Goal: Information Seeking & Learning: Learn about a topic

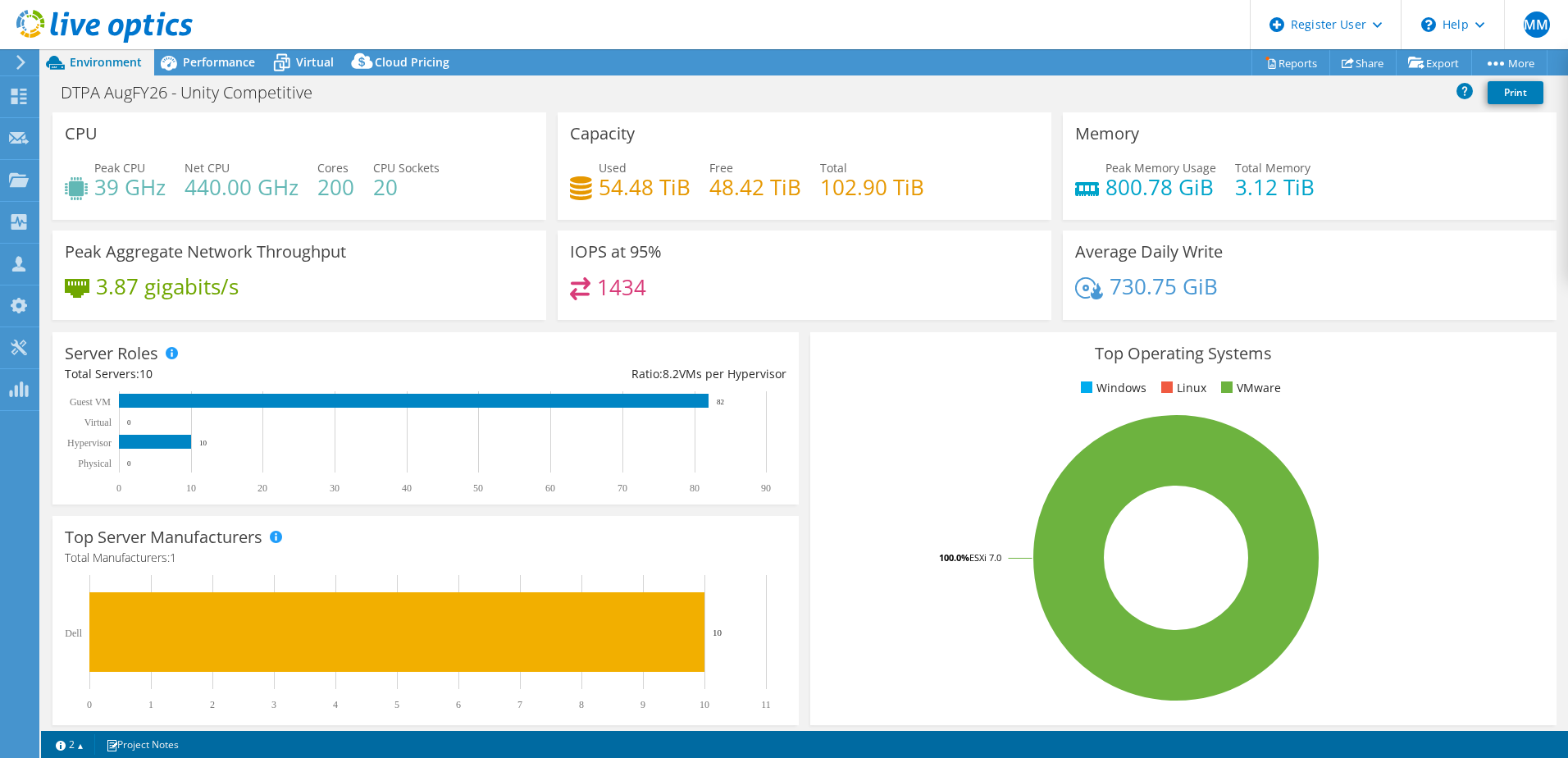
select select "USD"
click at [205, 66] on span "Performance" at bounding box center [219, 62] width 73 height 16
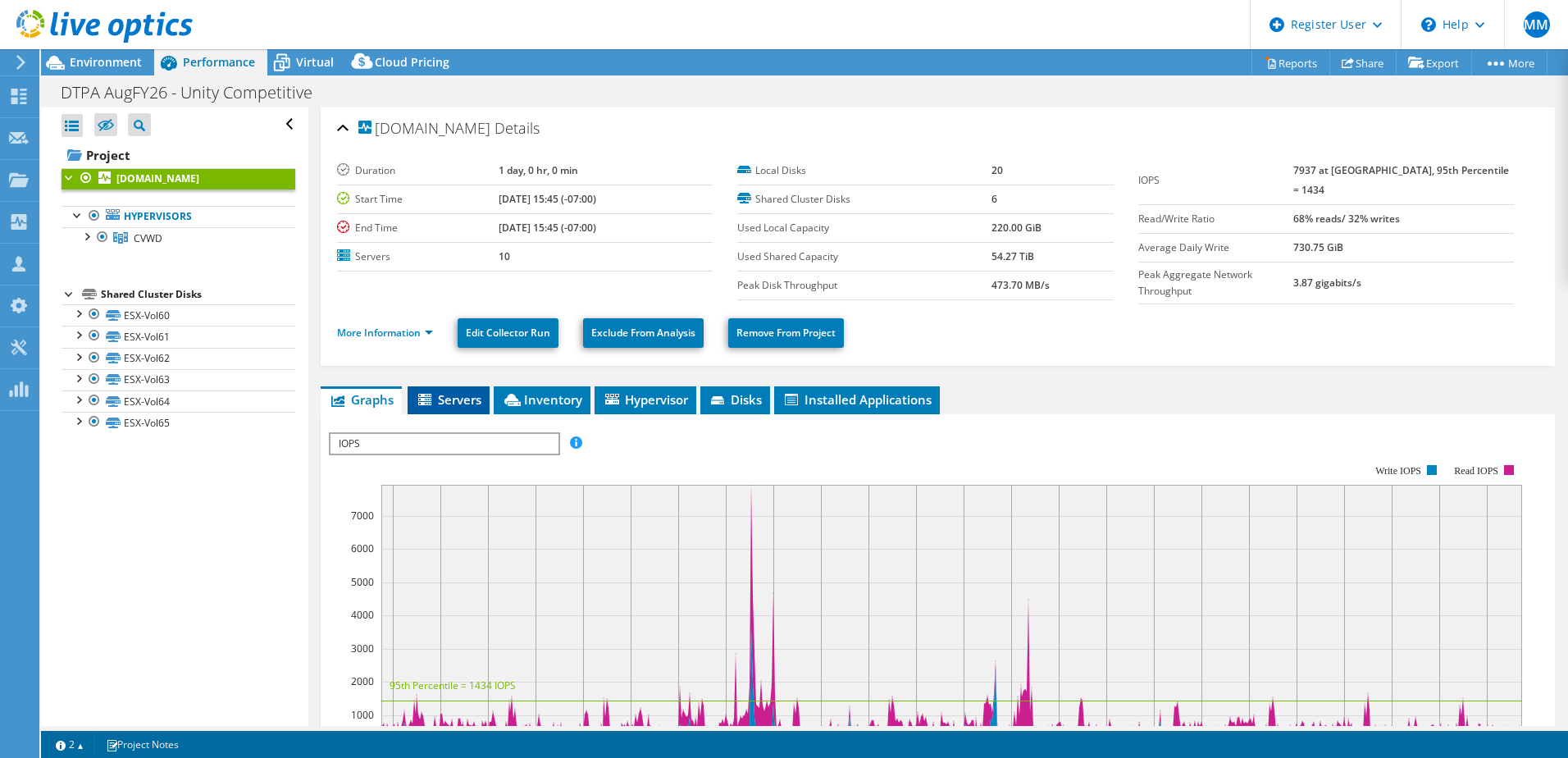
click at [432, 406] on li "Servers" at bounding box center [448, 401] width 82 height 27
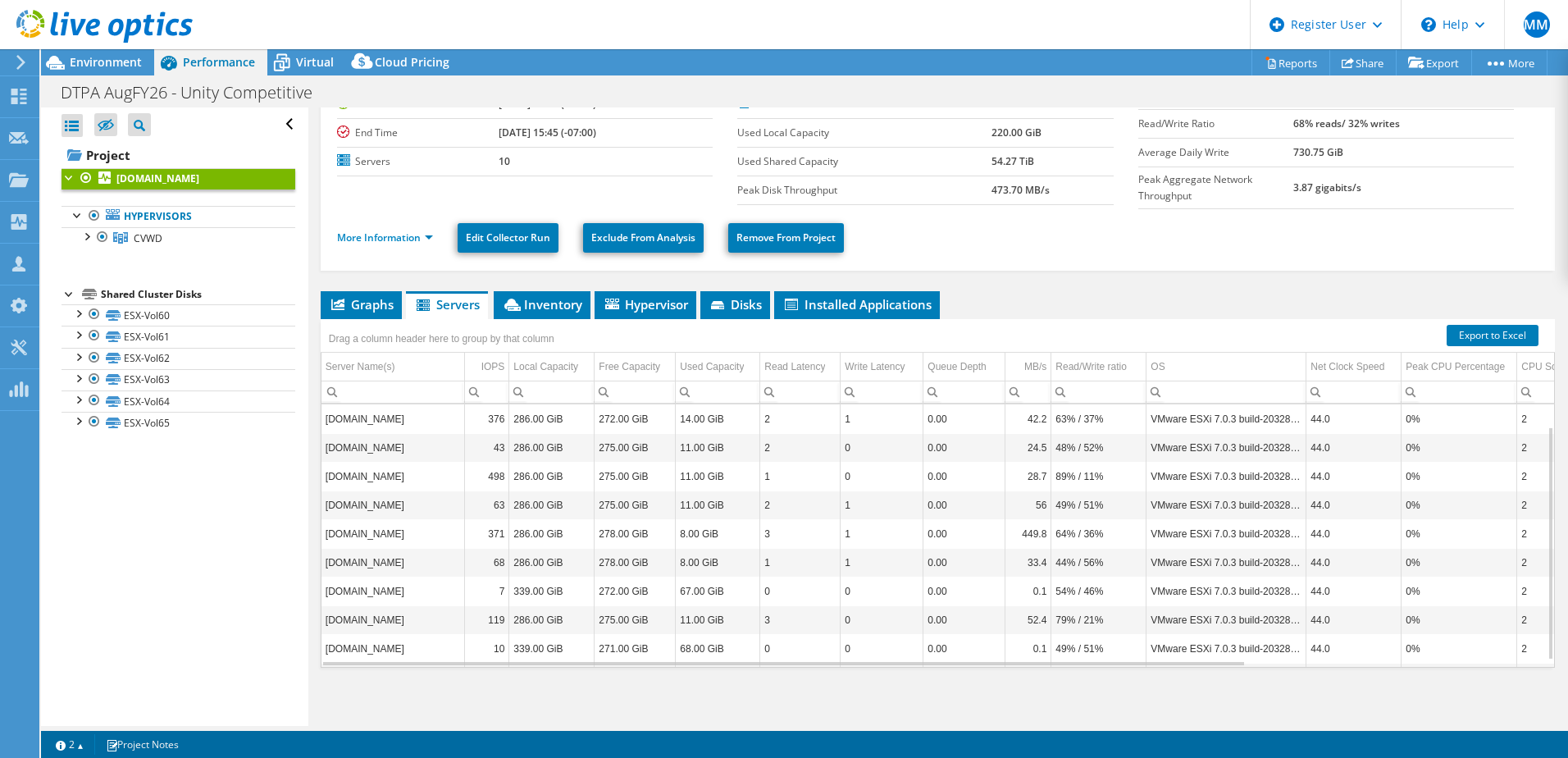
scroll to position [32, 0]
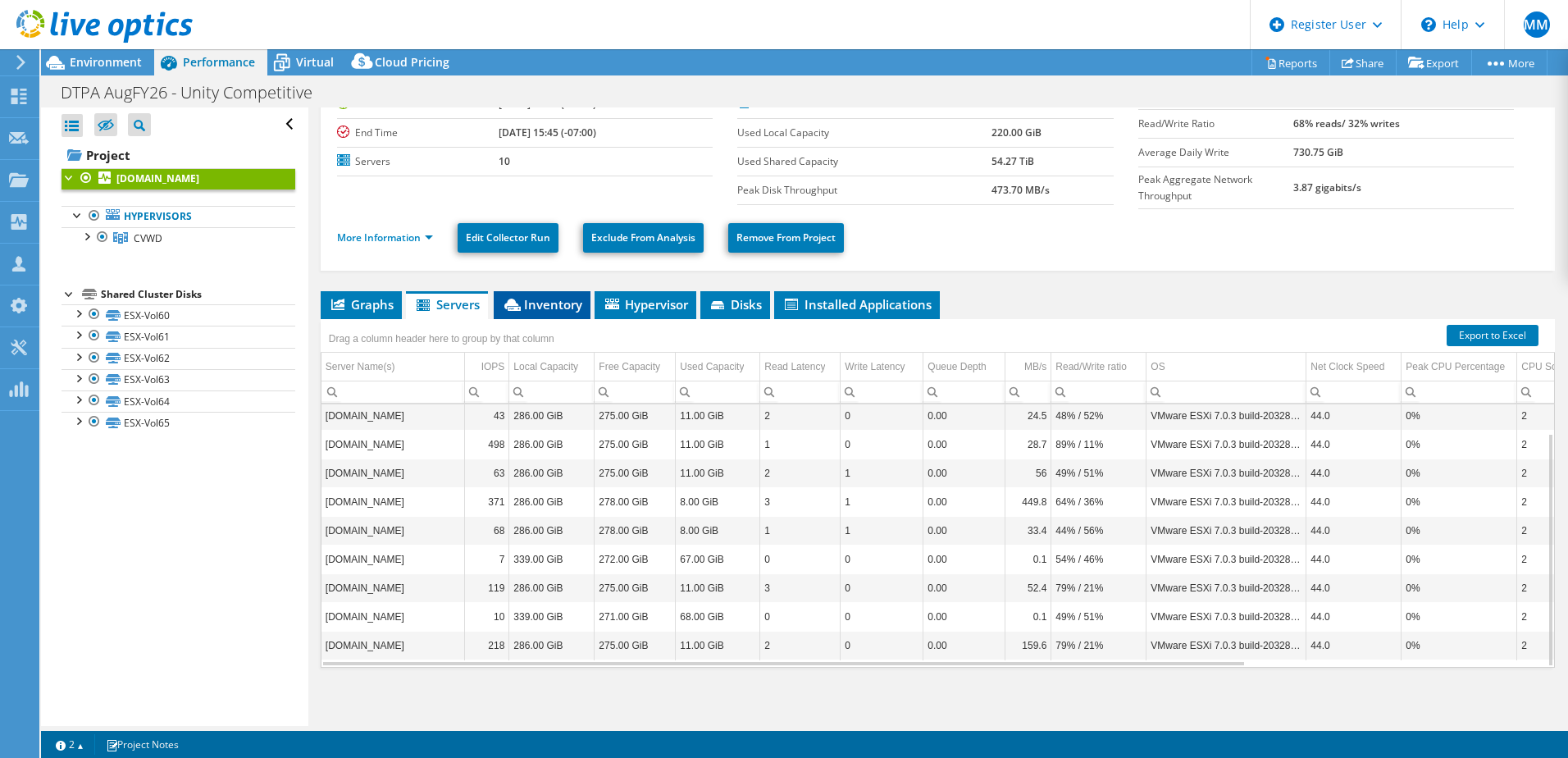
click at [531, 306] on span "Inventory" at bounding box center [542, 304] width 80 height 17
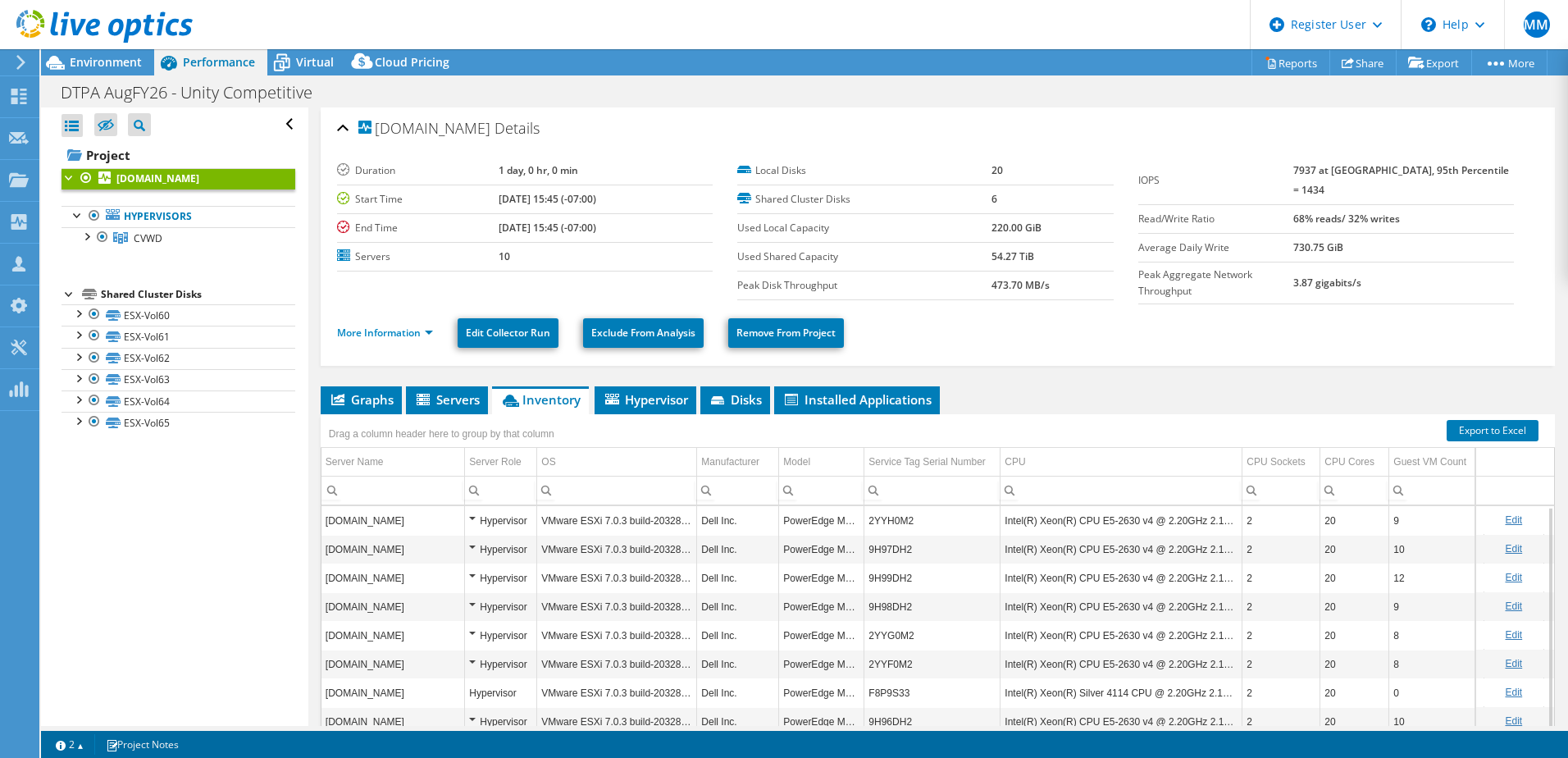
scroll to position [1, 0]
click at [437, 404] on li "Servers" at bounding box center [447, 400] width 82 height 27
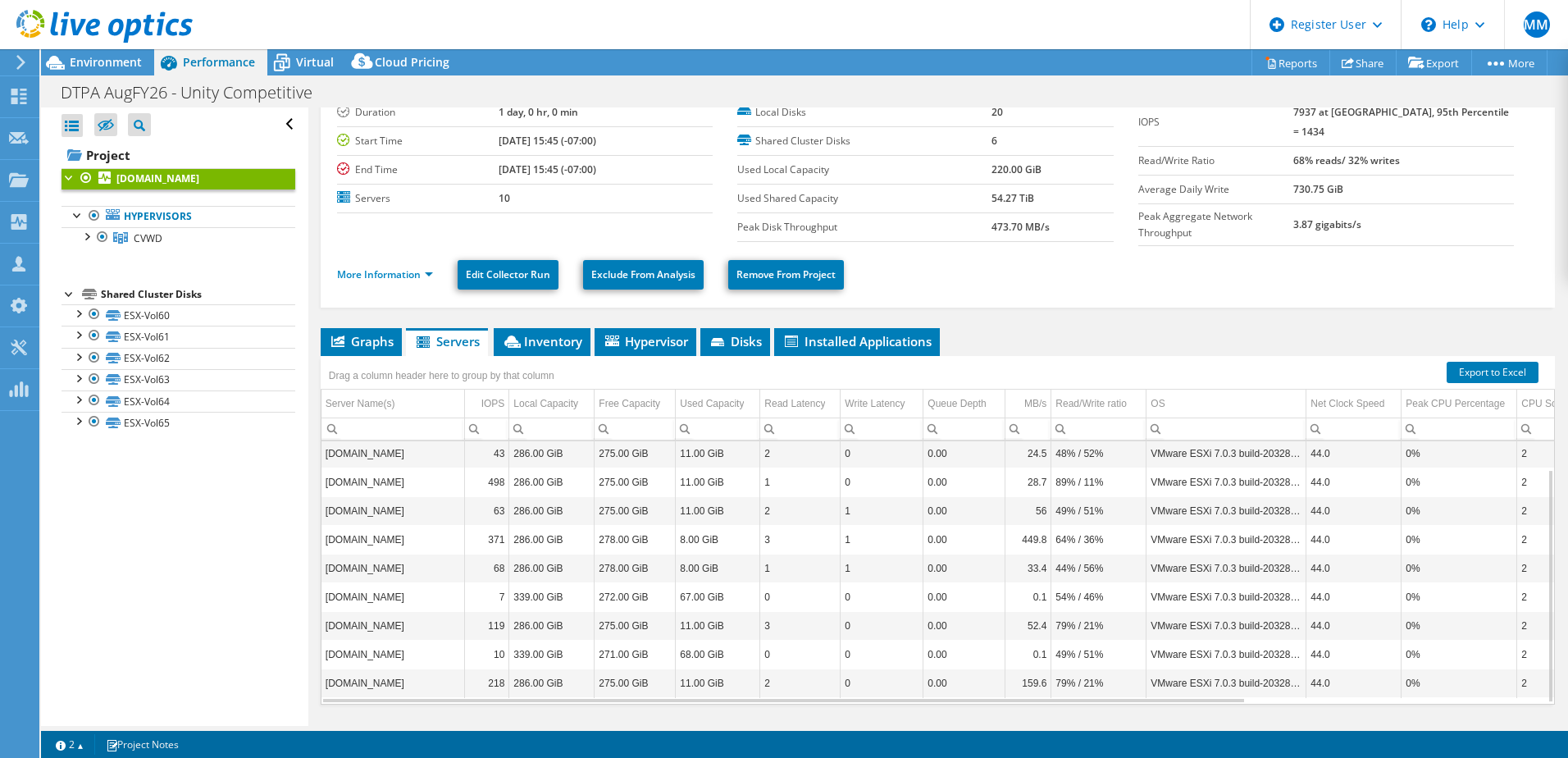
scroll to position [32, 0]
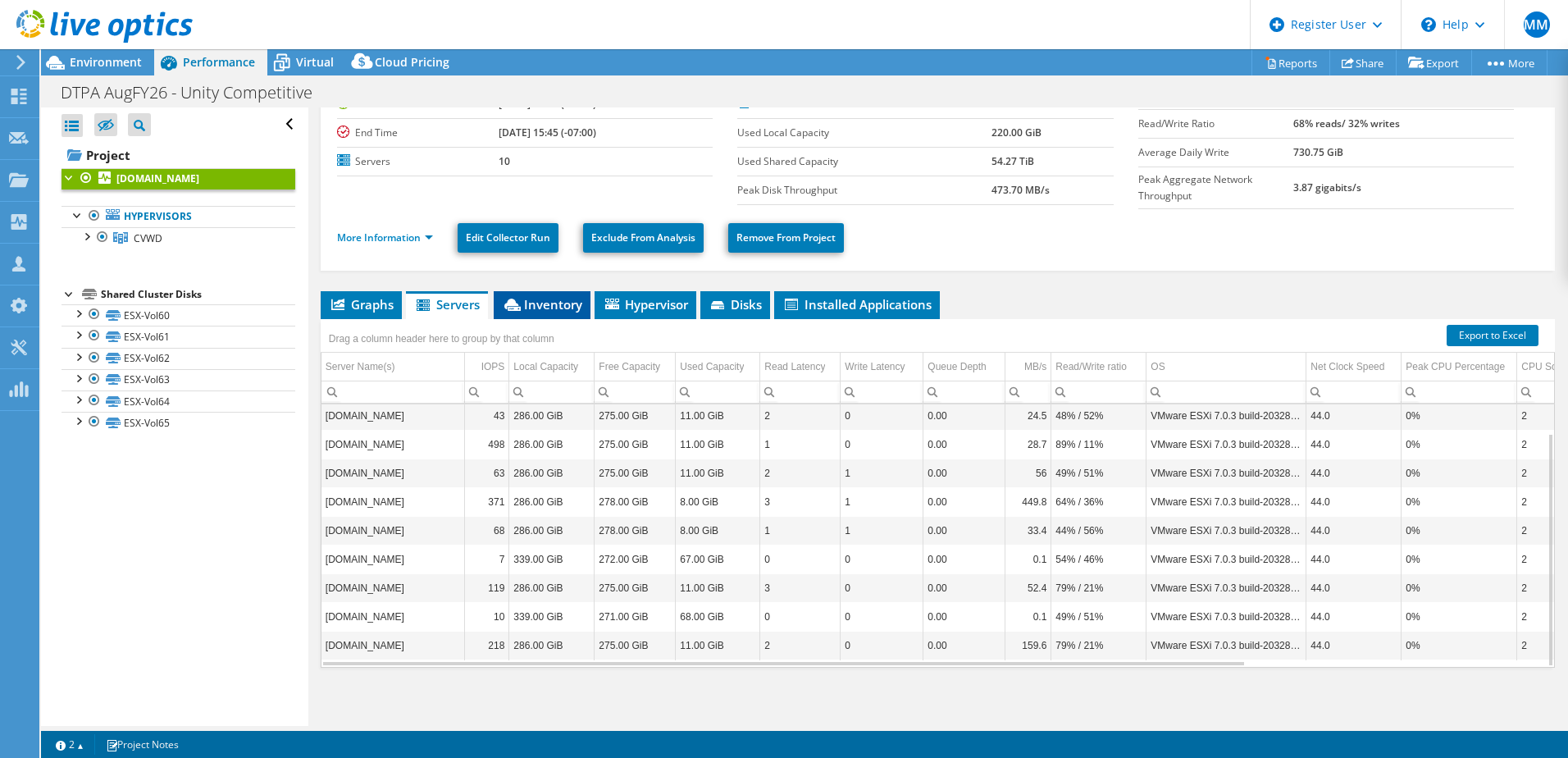
click at [541, 304] on span "Inventory" at bounding box center [542, 304] width 80 height 17
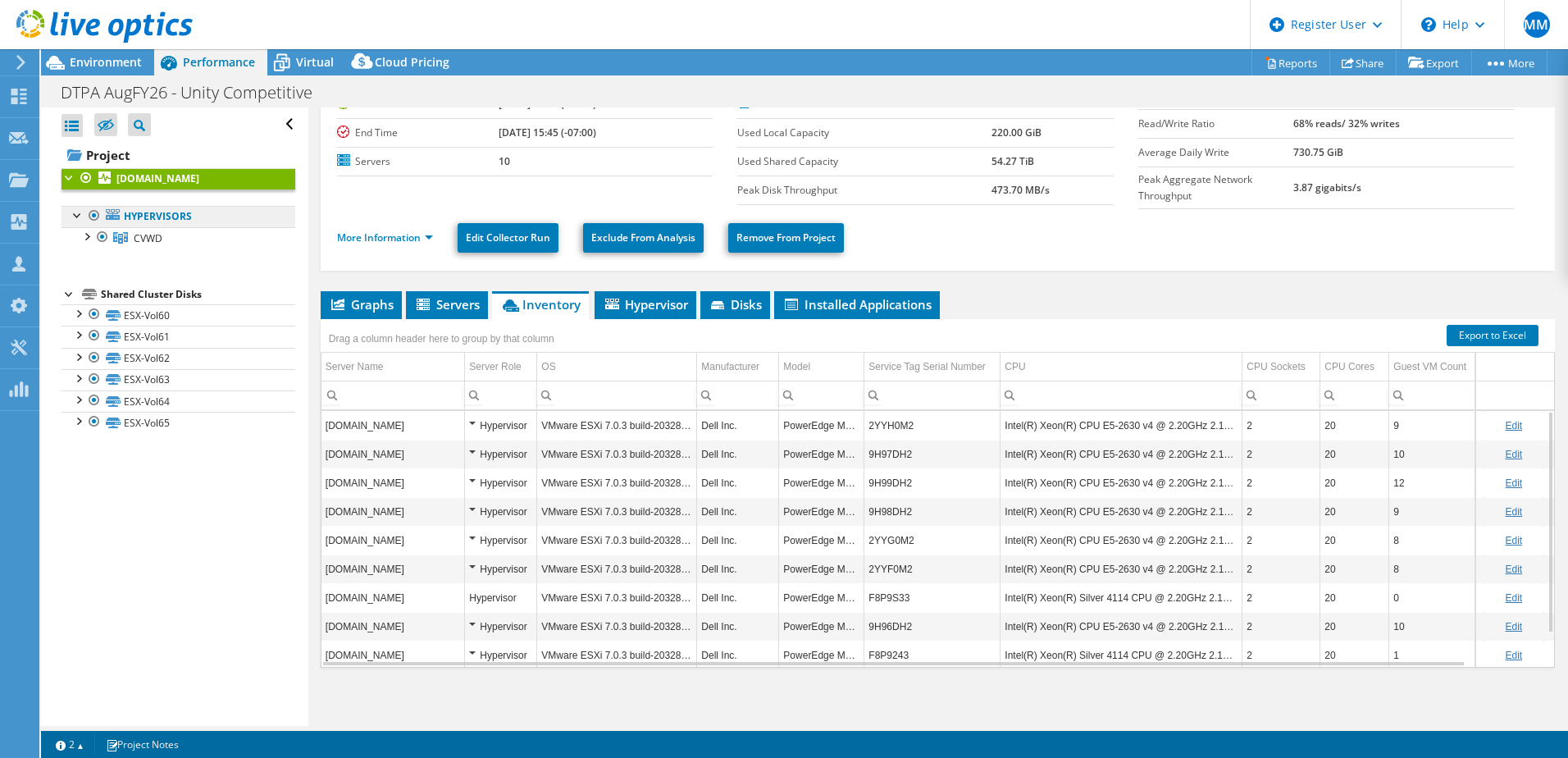
click at [202, 214] on link "Hypervisors" at bounding box center [179, 217] width 234 height 22
click at [222, 217] on link "Hypervisors" at bounding box center [179, 217] width 234 height 22
click at [214, 256] on ul "Hypervisors CVWD [DOMAIN_NAME]" at bounding box center [179, 227] width 234 height 76
click at [64, 177] on div at bounding box center [70, 176] width 17 height 17
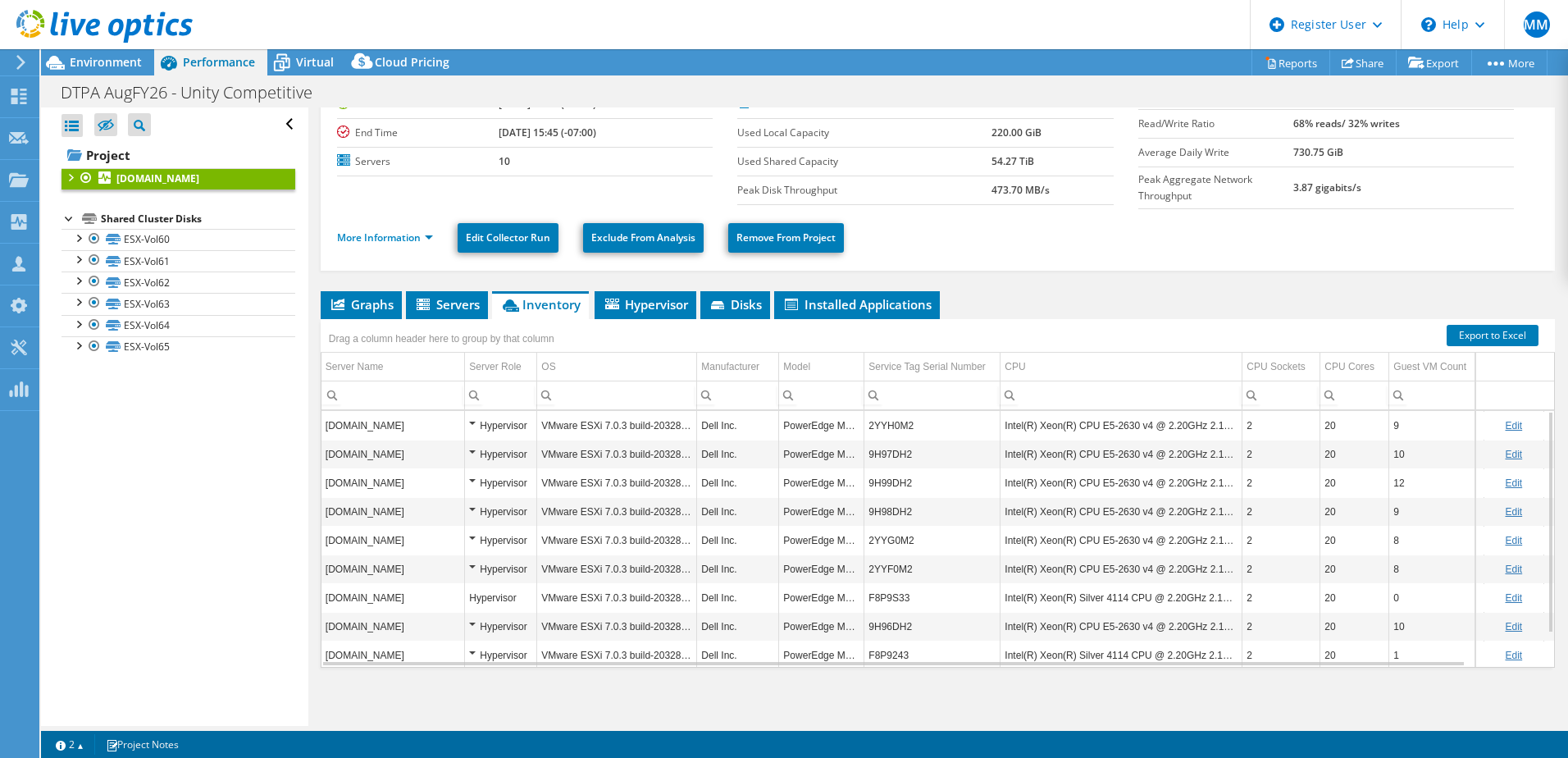
click at [64, 177] on div at bounding box center [70, 176] width 17 height 17
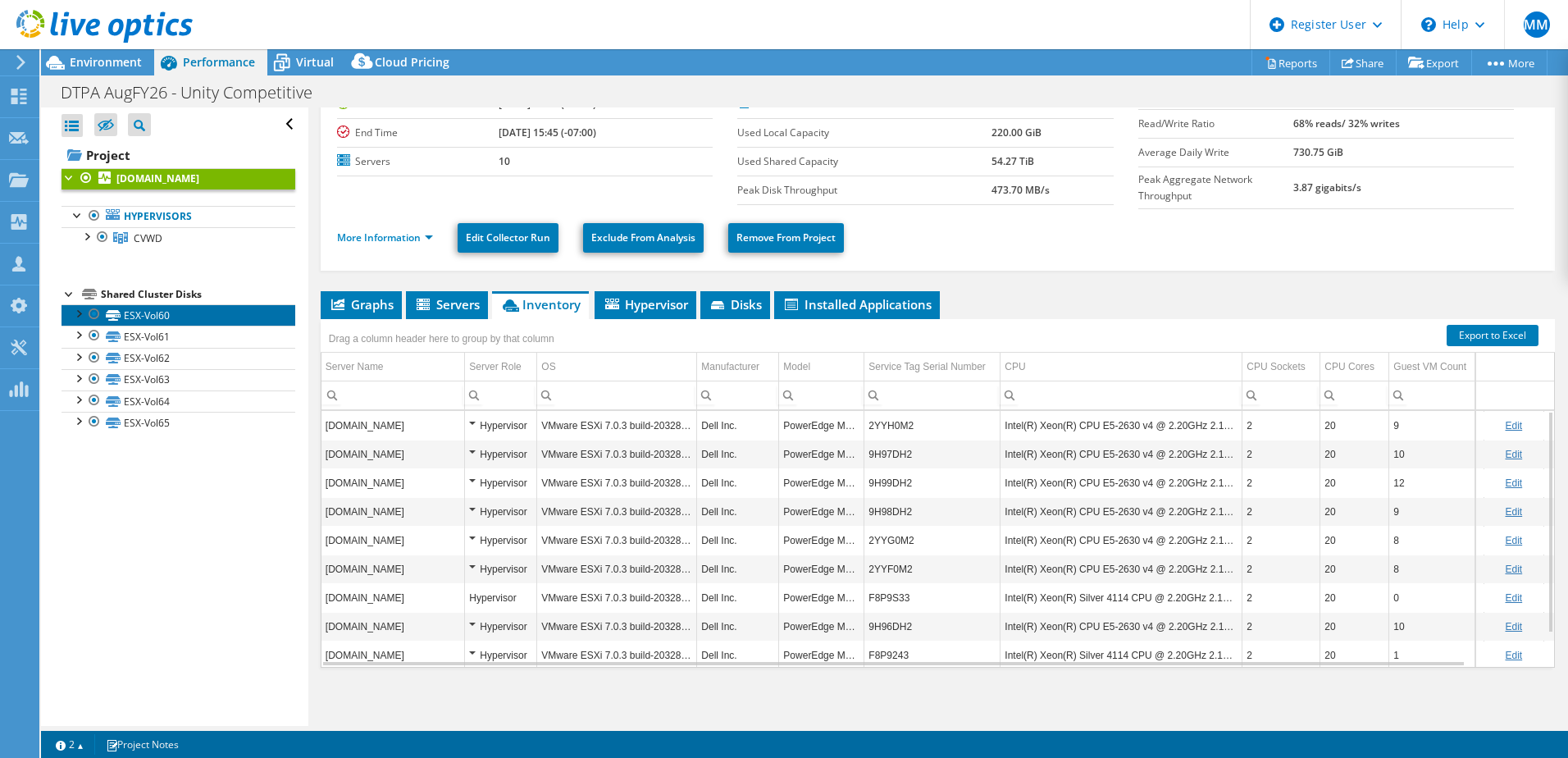
click at [176, 319] on link "ESX-Vol60" at bounding box center [179, 315] width 234 height 22
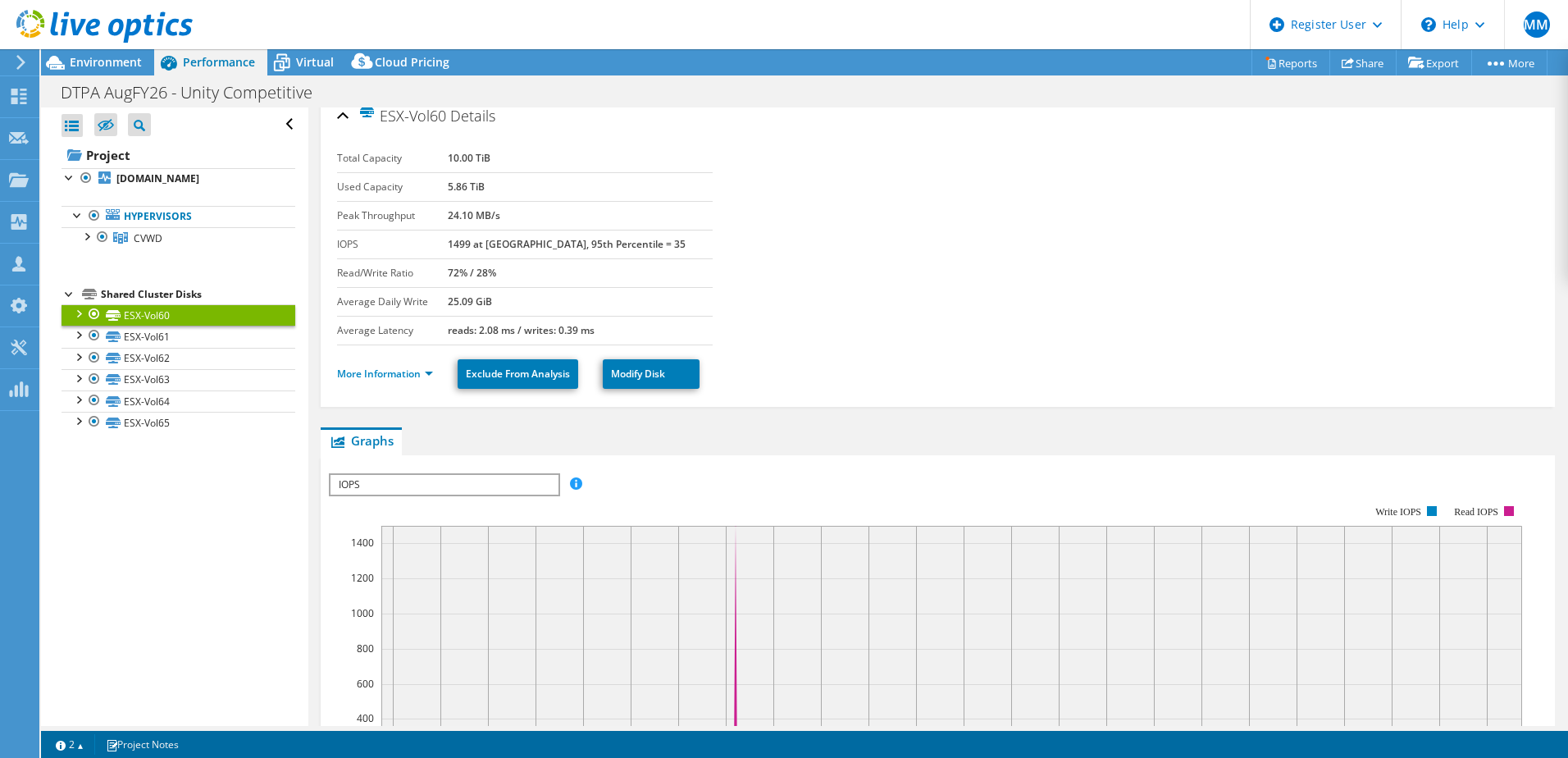
scroll to position [0, 0]
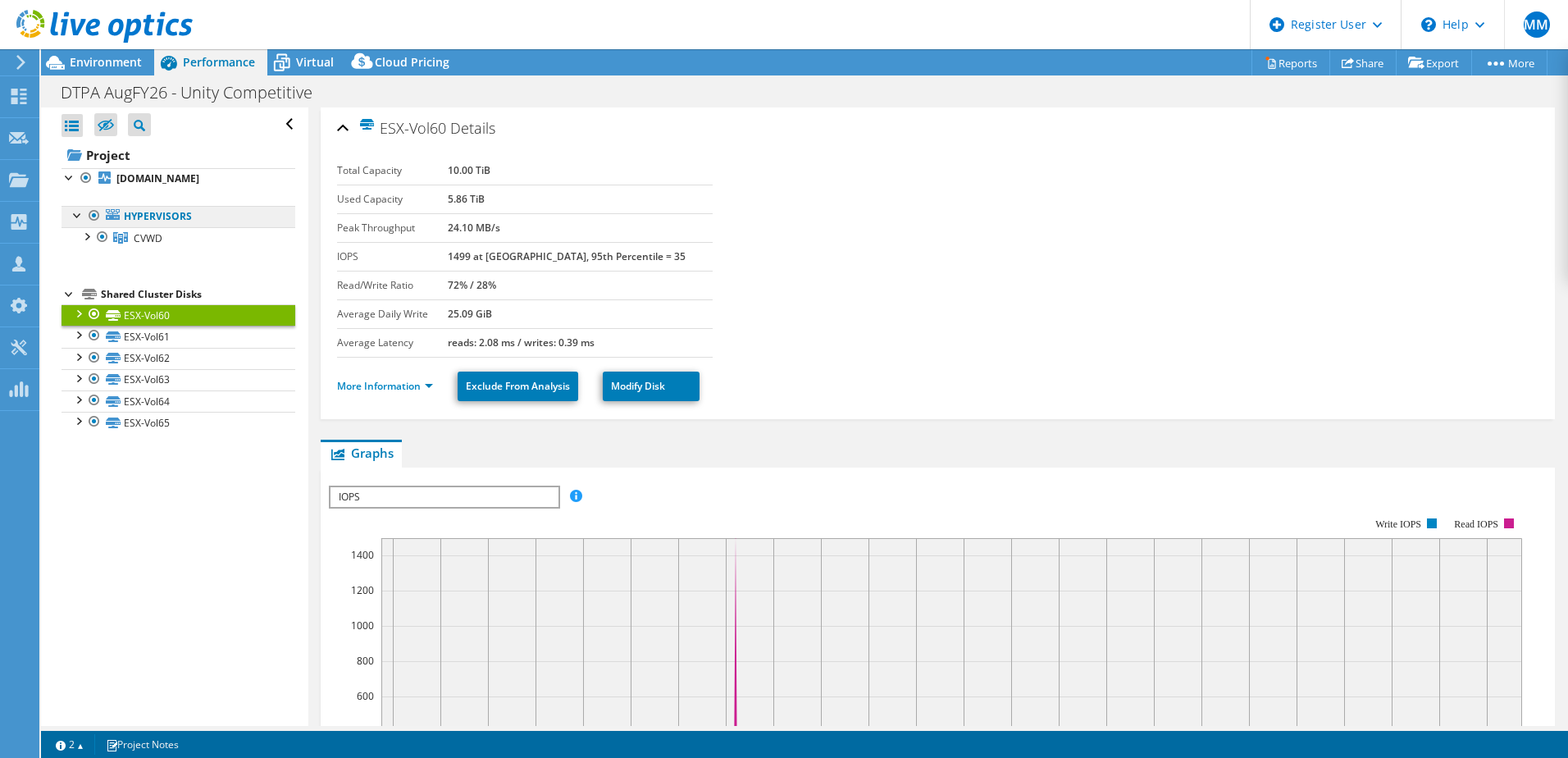
click at [197, 218] on link "Hypervisors" at bounding box center [179, 217] width 234 height 22
click at [189, 177] on b "[DOMAIN_NAME]" at bounding box center [158, 179] width 82 height 14
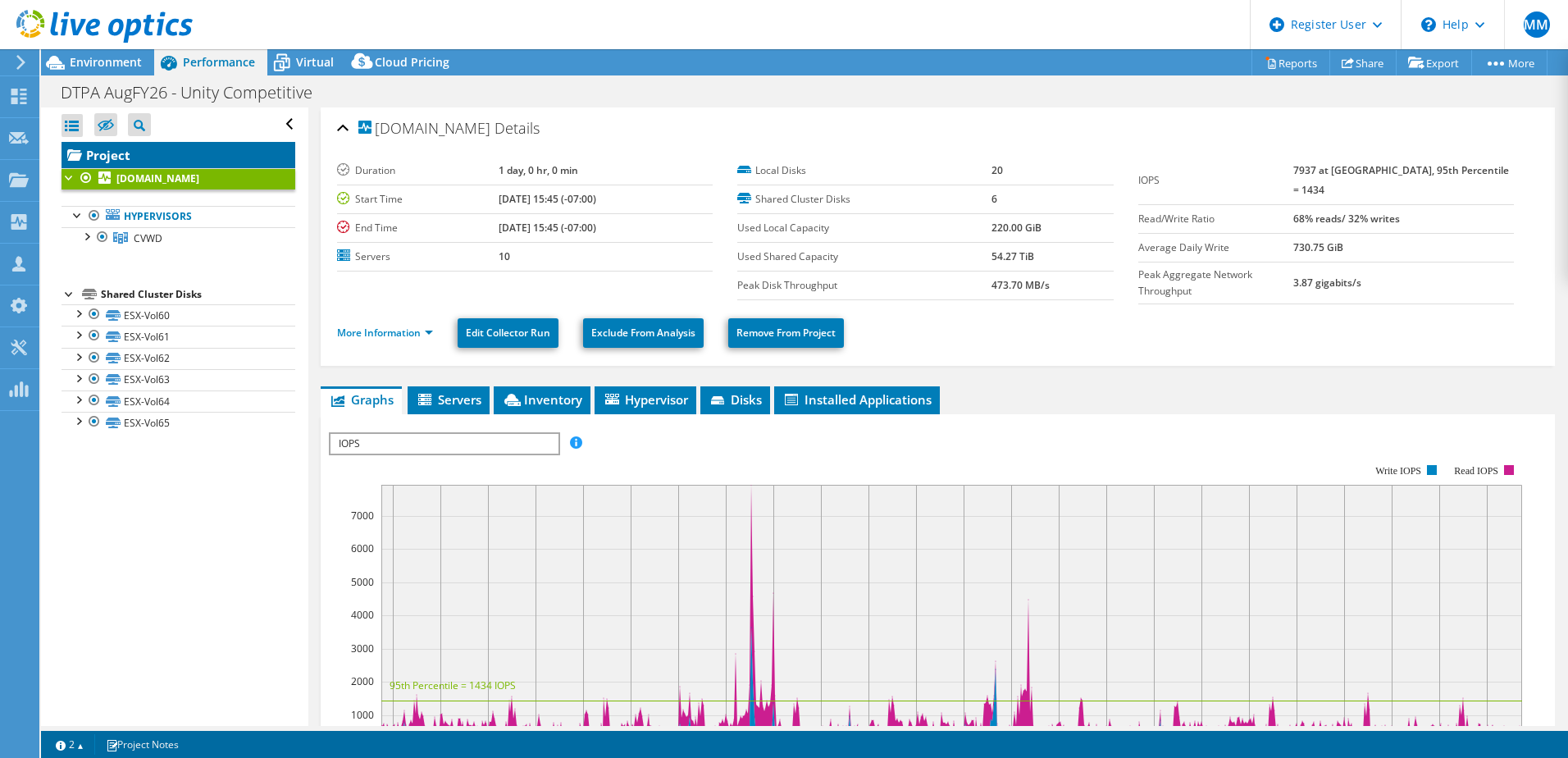
click at [169, 156] on link "Project" at bounding box center [179, 155] width 234 height 27
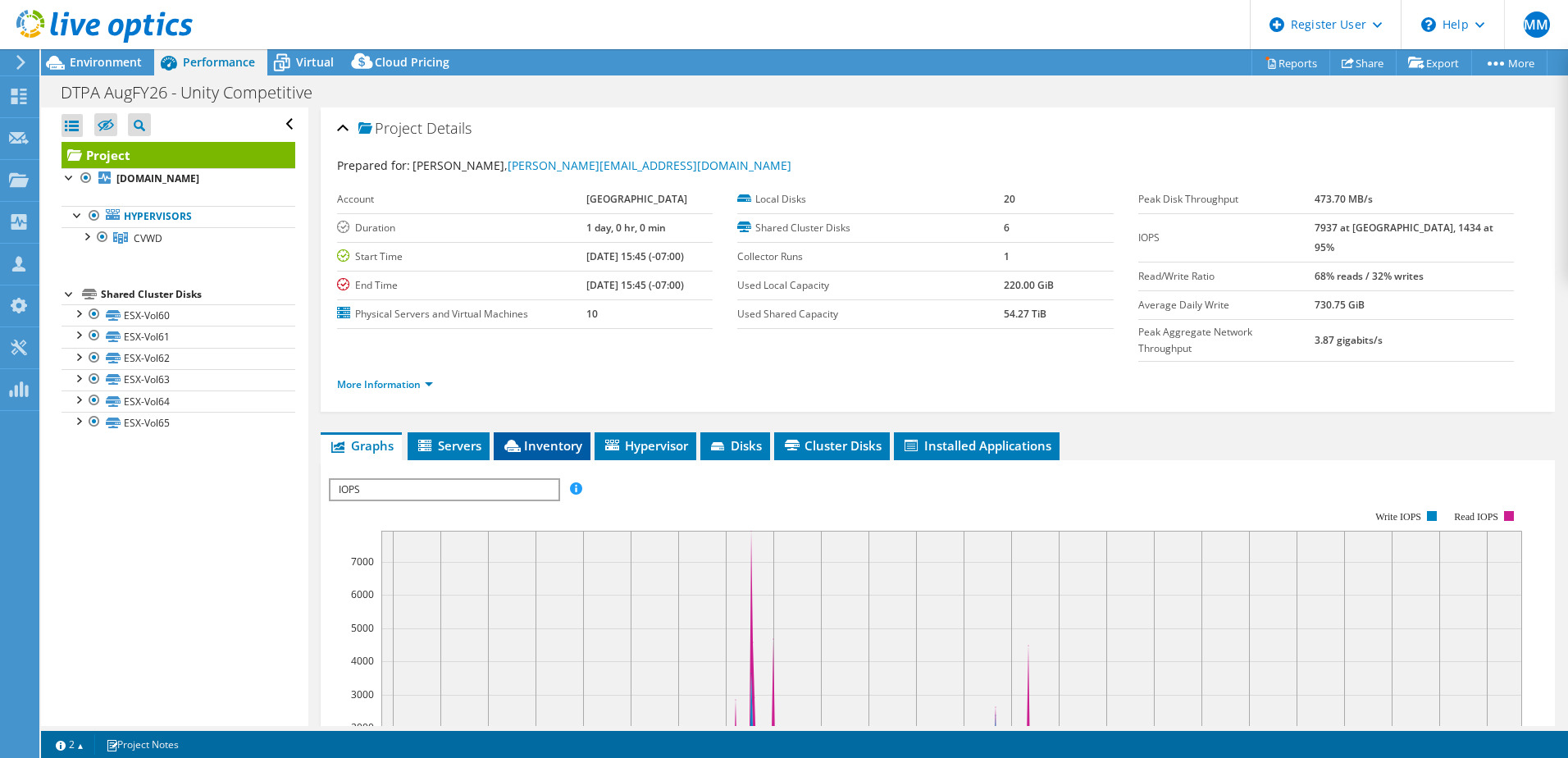
click at [541, 432] on li "Inventory" at bounding box center [542, 446] width 97 height 27
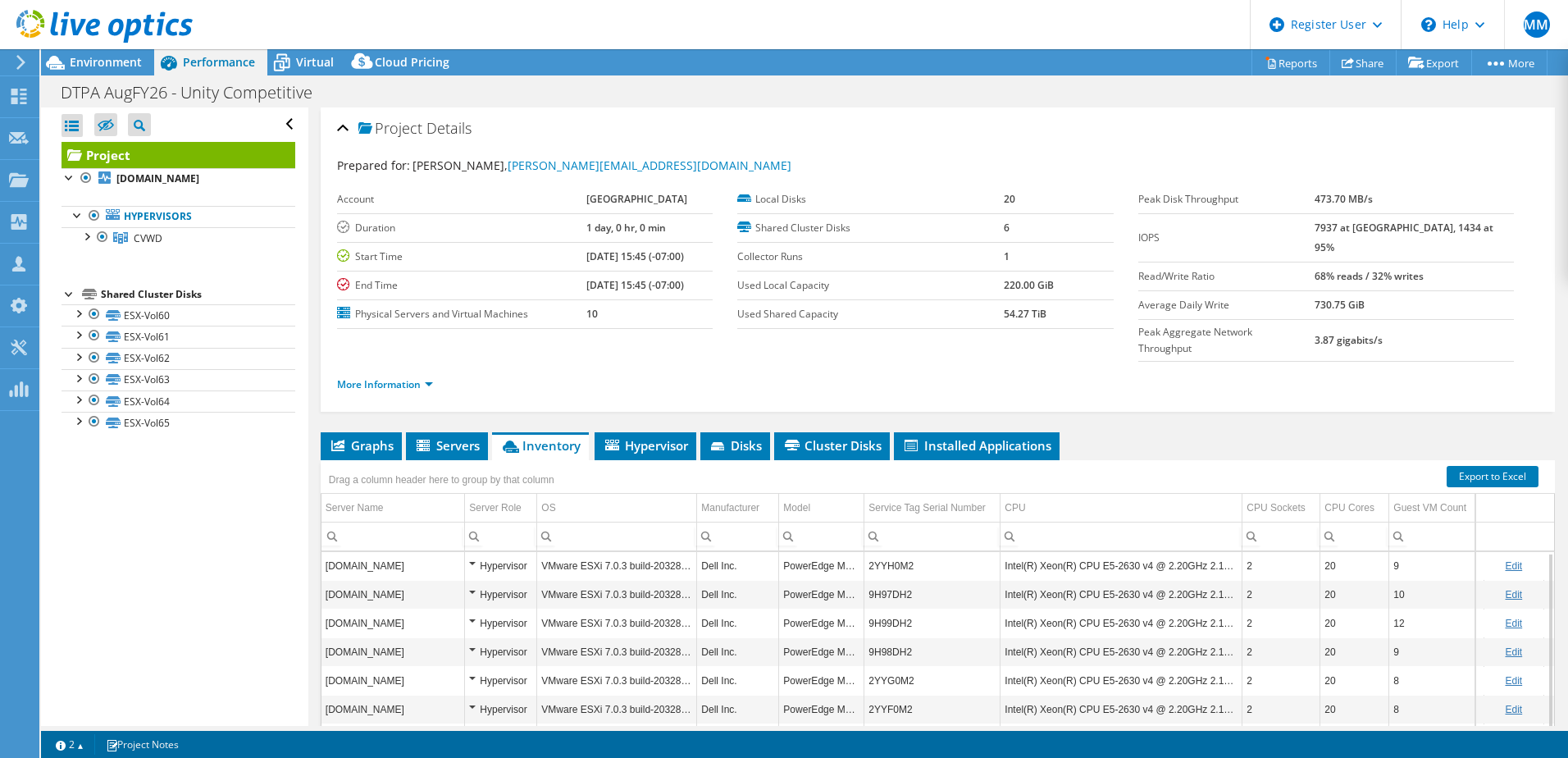
click at [122, 53] on div at bounding box center [96, 27] width 192 height 55
click at [102, 60] on span "Environment" at bounding box center [106, 62] width 73 height 16
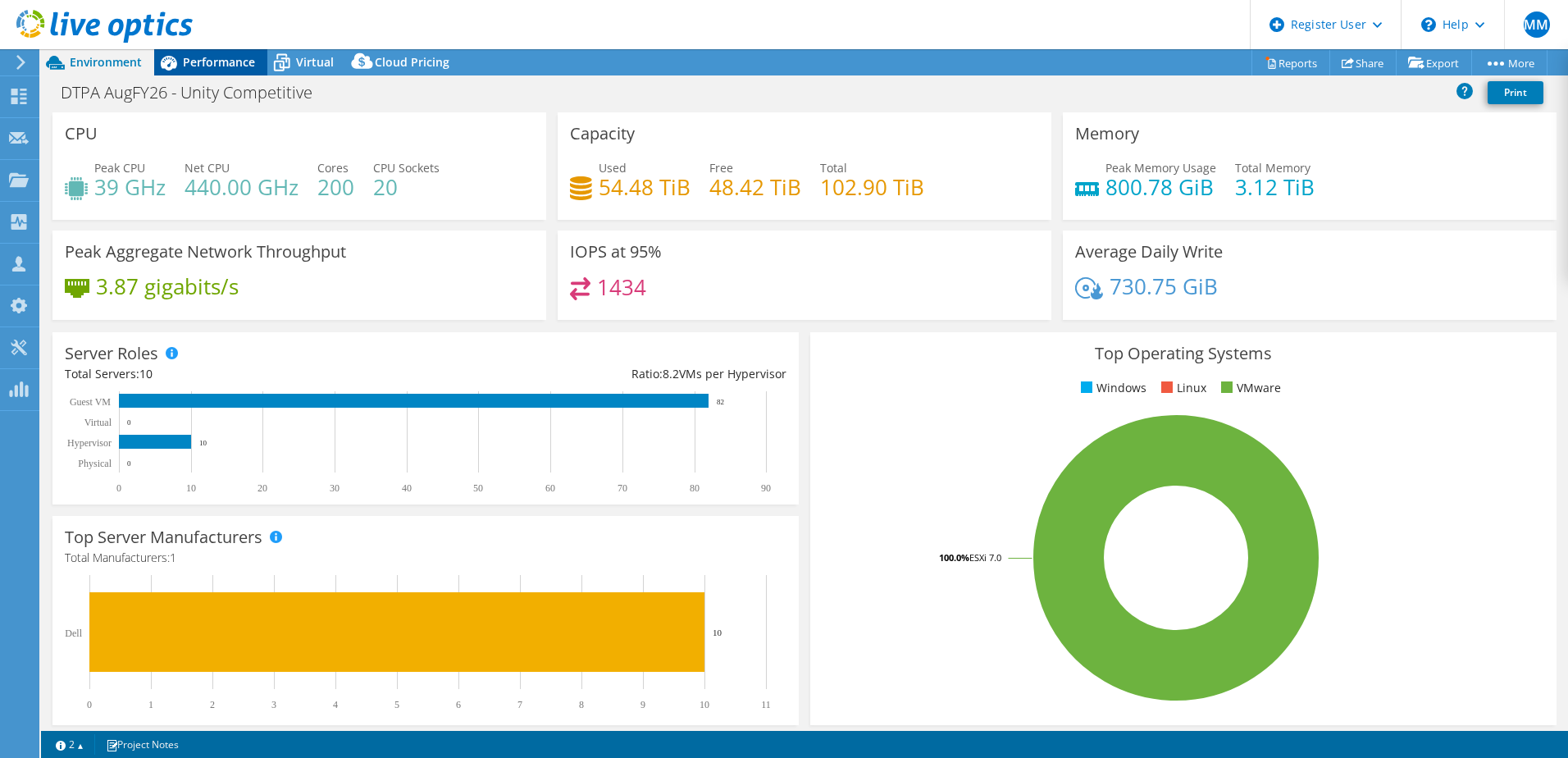
click at [186, 66] on span "Performance" at bounding box center [219, 62] width 73 height 16
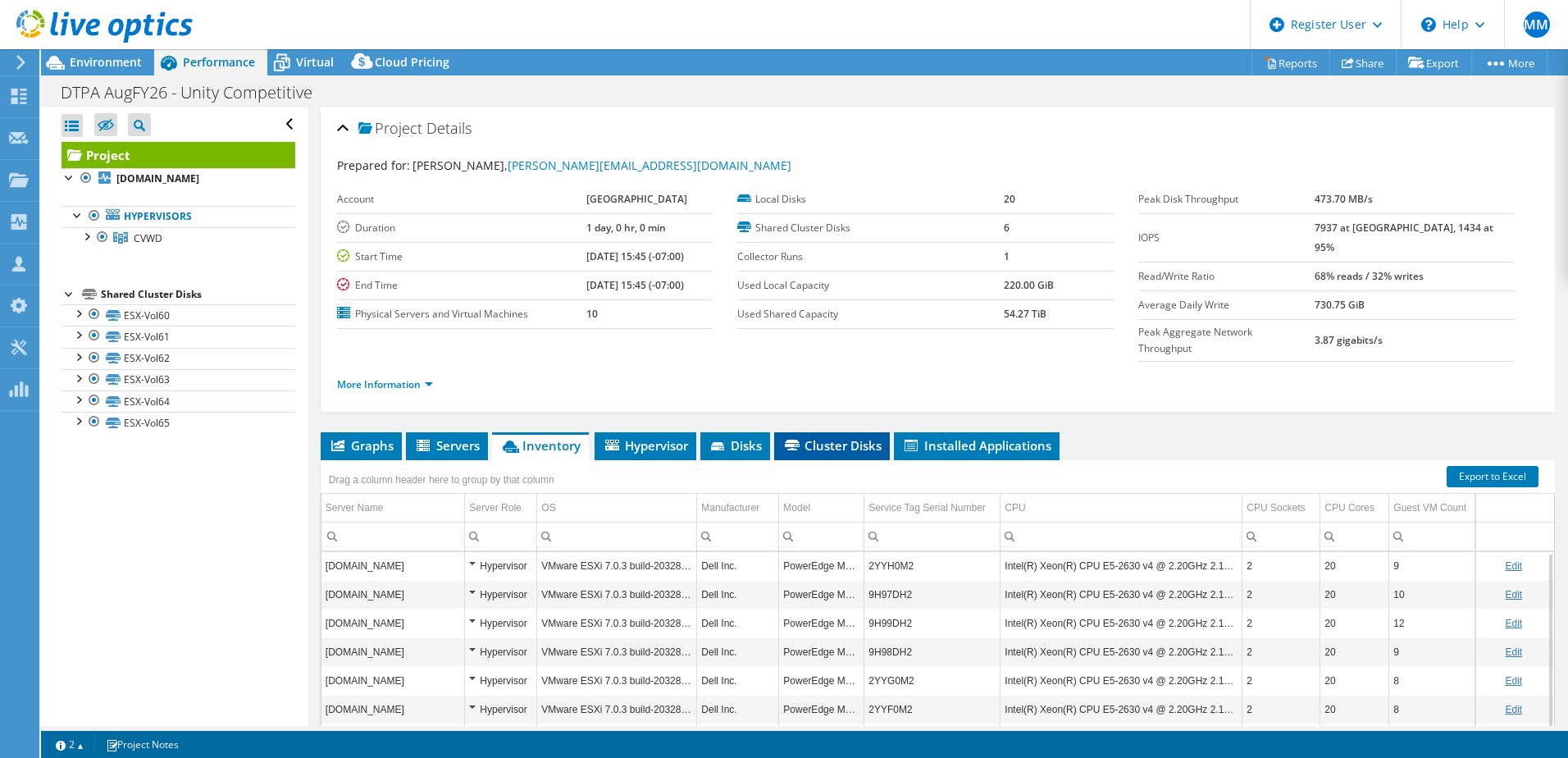
click at [838, 437] on span "Cluster Disks" at bounding box center [831, 445] width 99 height 17
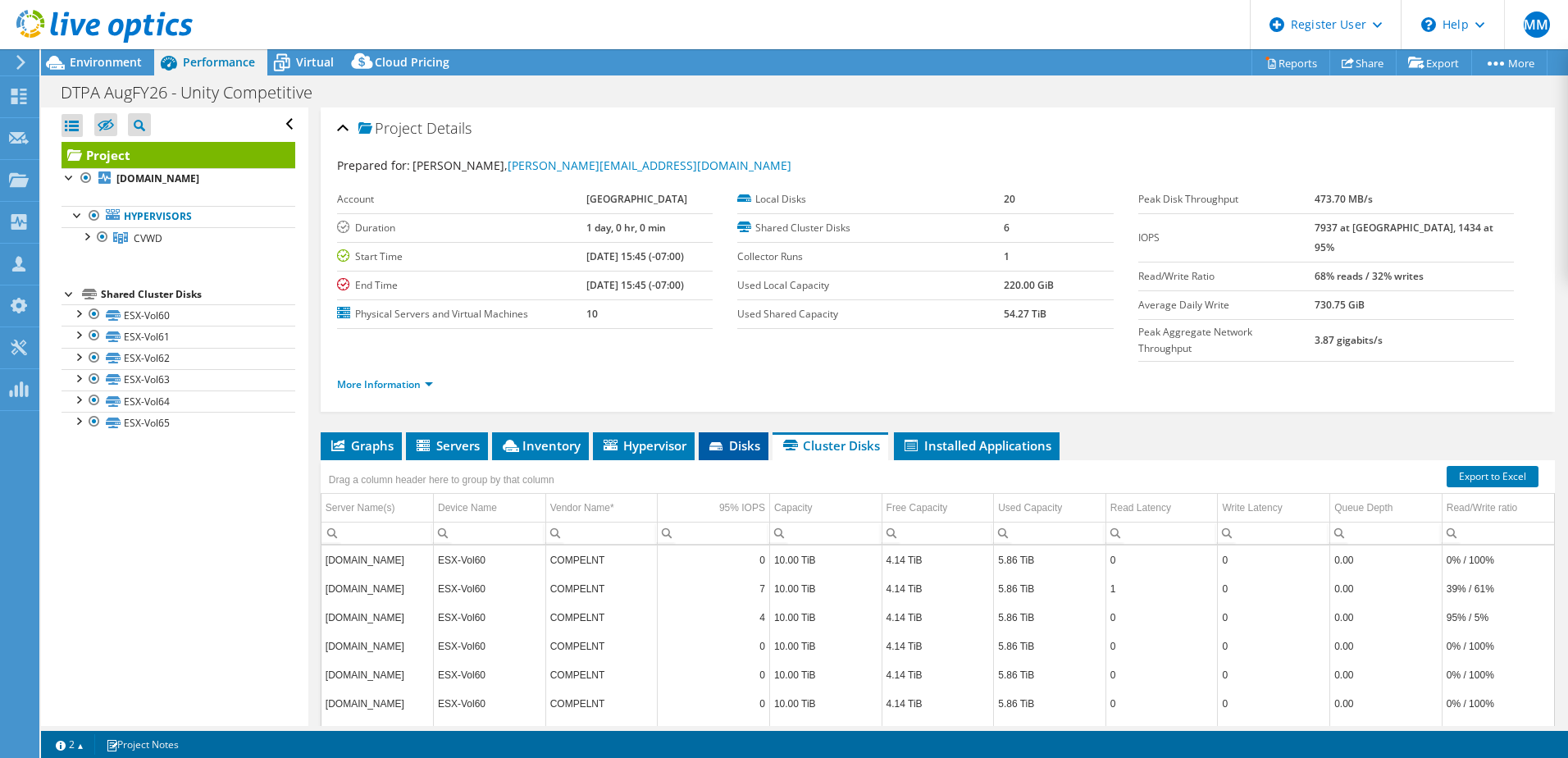
click at [723, 437] on span "Disks" at bounding box center [733, 445] width 53 height 17
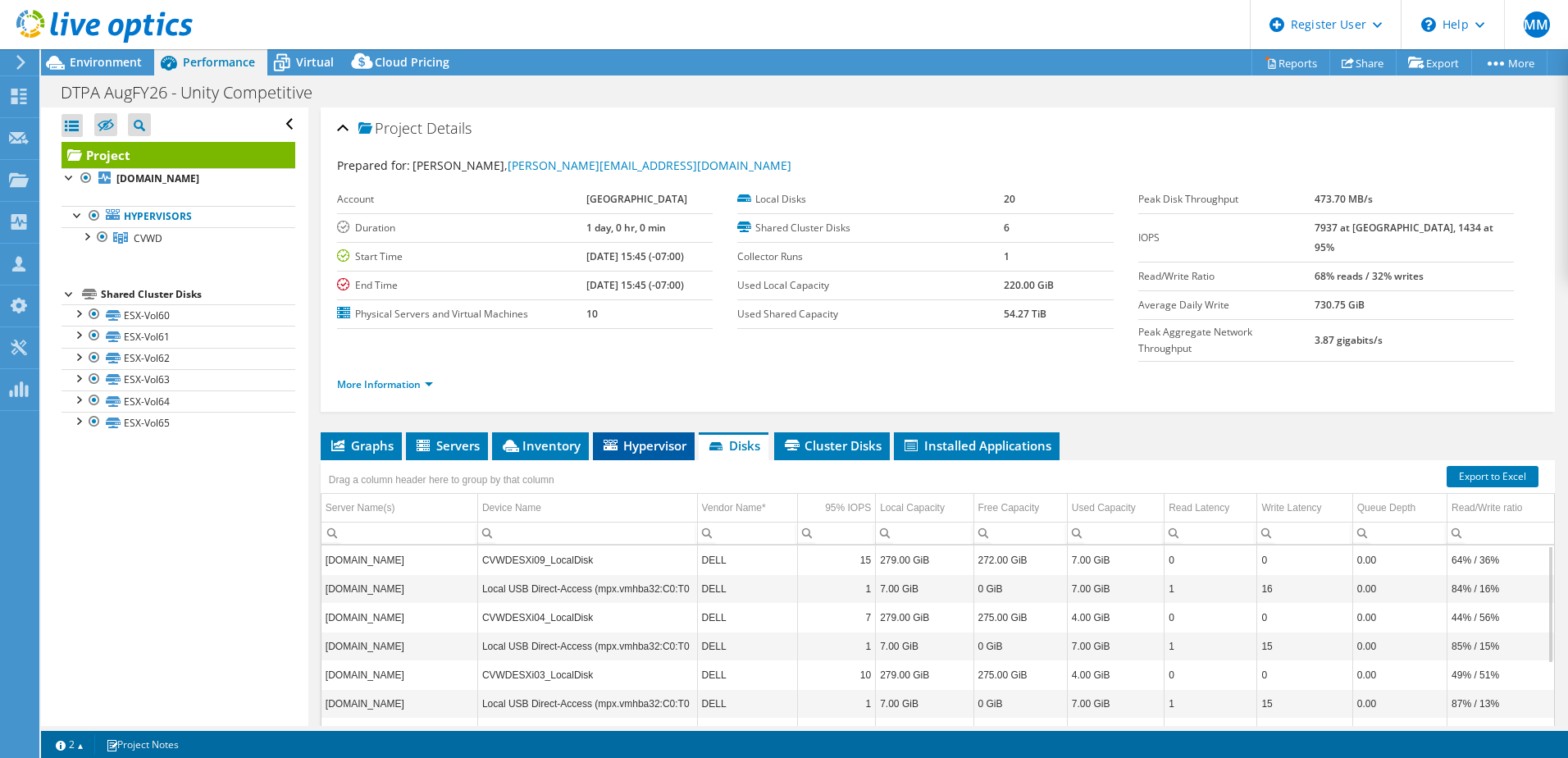
click at [665, 437] on span "Hypervisor" at bounding box center [643, 445] width 85 height 17
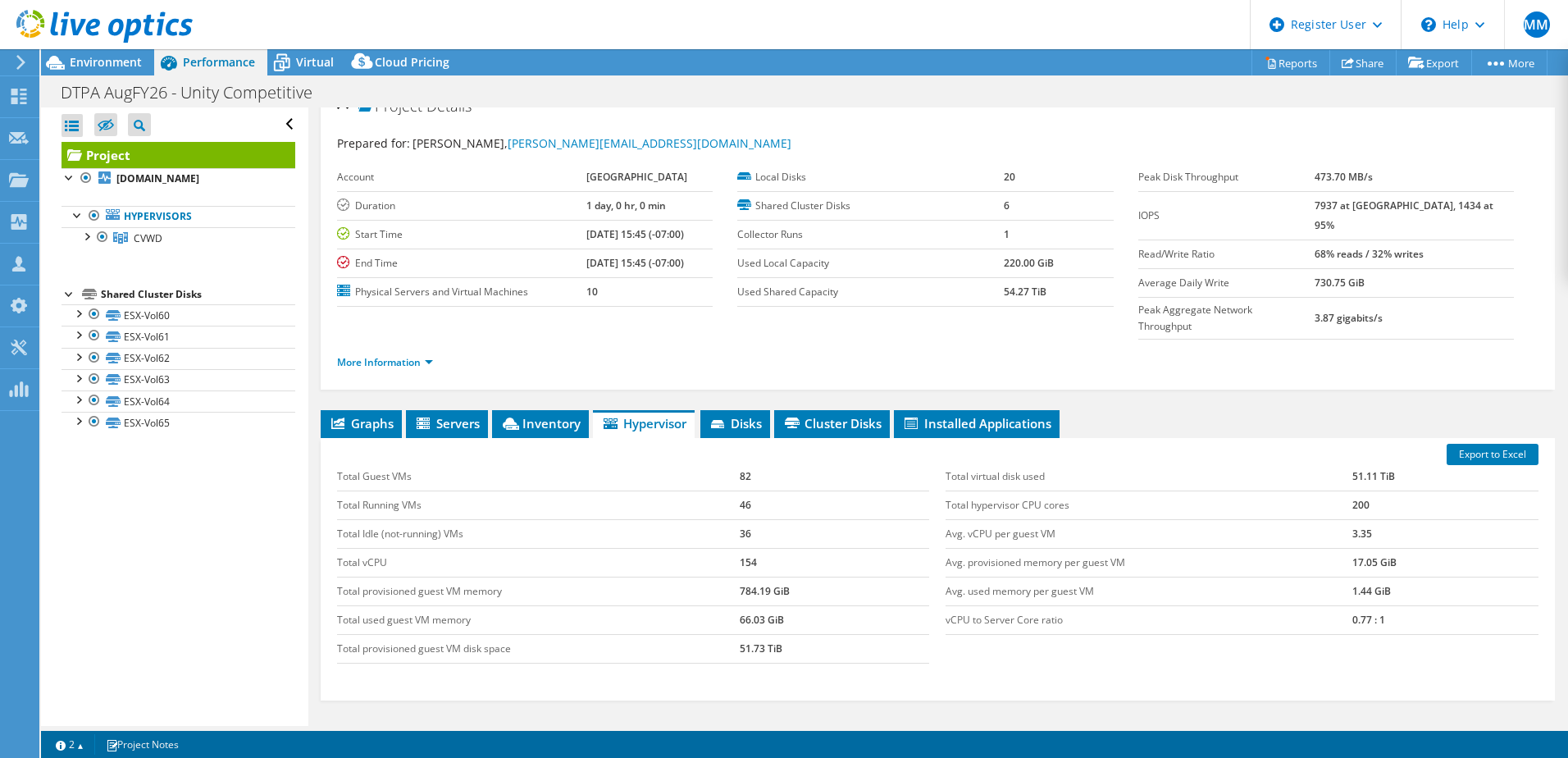
scroll to position [23, 0]
click at [751, 414] on span "Disks" at bounding box center [735, 422] width 53 height 17
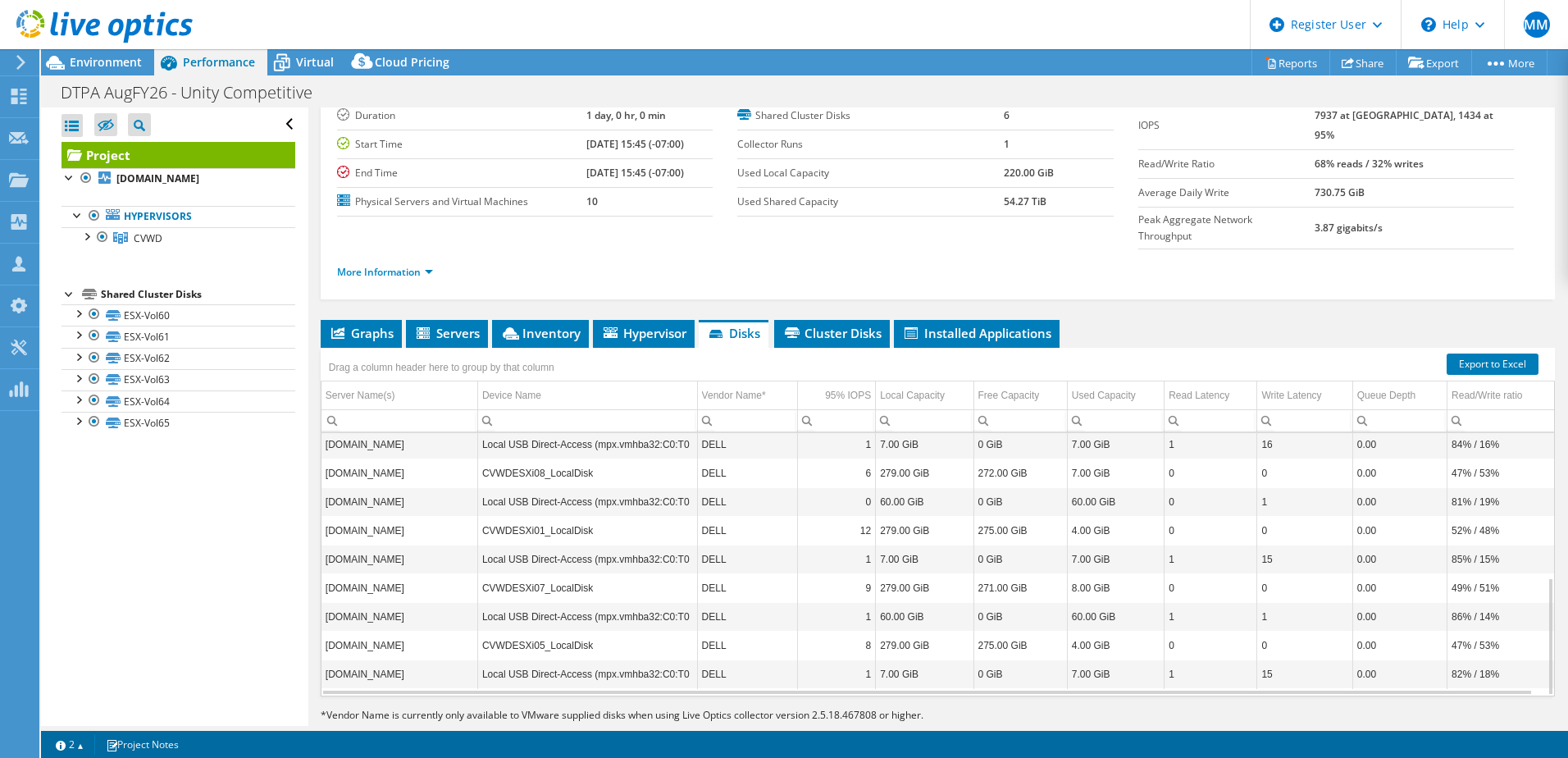
scroll to position [0, 0]
